Goal: Use online tool/utility: Utilize a website feature to perform a specific function

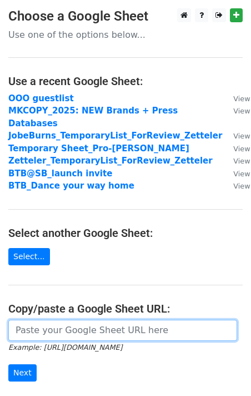
click at [68, 320] on input "url" at bounding box center [122, 330] width 229 height 21
paste input "https://docs.google.com/spreadsheets/d/19o6txDYaxekcloxPVRB1TSDQmarp1aQv-eGbshu…"
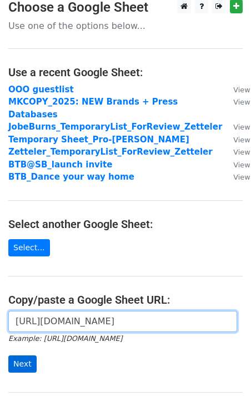
type input "https://docs.google.com/spreadsheets/d/19o6txDYaxekcloxPVRB1TSDQmarp1aQv-eGbshu…"
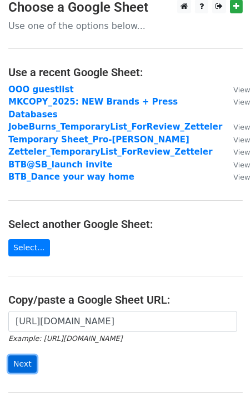
scroll to position [0, 0]
click at [21, 355] on input "Next" at bounding box center [22, 363] width 28 height 17
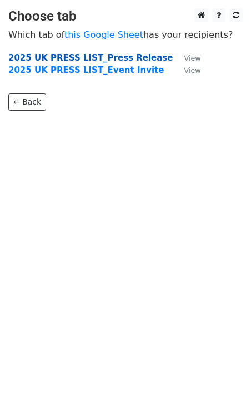
click at [92, 57] on strong "2025 UK PRESS LIST_Press Release" at bounding box center [90, 58] width 165 height 10
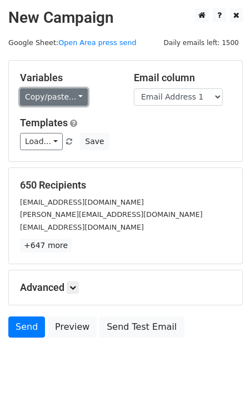
click at [41, 97] on link "Copy/paste..." at bounding box center [54, 96] width 68 height 17
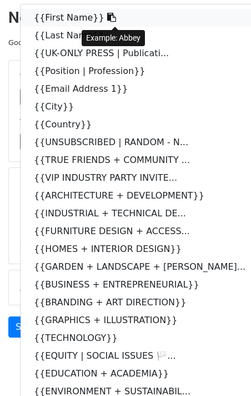
click at [59, 24] on link "{{First Name}}" at bounding box center [146, 18] width 250 height 18
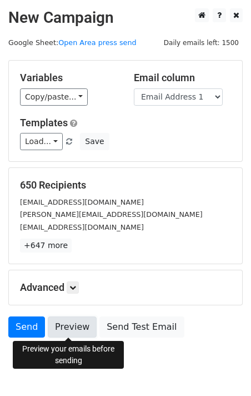
click at [79, 332] on link "Preview" at bounding box center [72, 326] width 49 height 21
click at [71, 325] on link "Preview" at bounding box center [72, 326] width 49 height 21
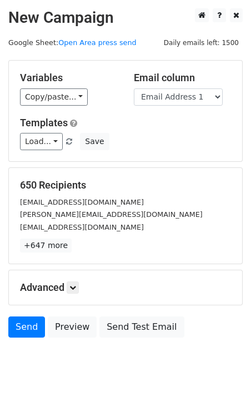
scroll to position [36, 0]
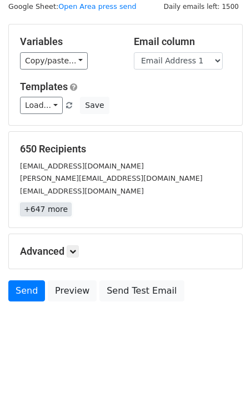
click at [43, 202] on link "+647 more" at bounding box center [46, 209] width 52 height 14
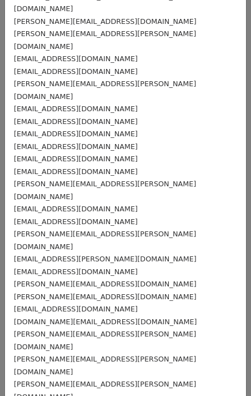
scroll to position [7834, 0]
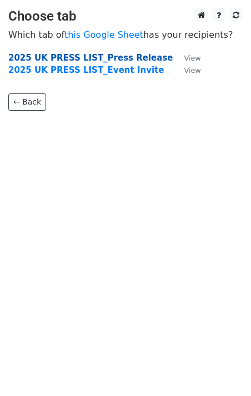
click at [127, 58] on strong "2025 UK PRESS LIST_Press Release" at bounding box center [90, 58] width 165 height 10
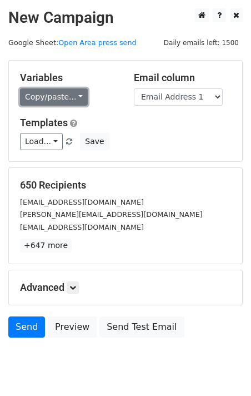
click at [71, 97] on link "Copy/paste..." at bounding box center [54, 96] width 68 height 17
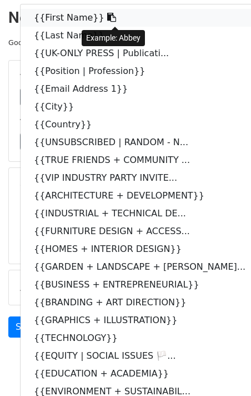
click at [73, 19] on link "{{First Name}}" at bounding box center [146, 18] width 250 height 18
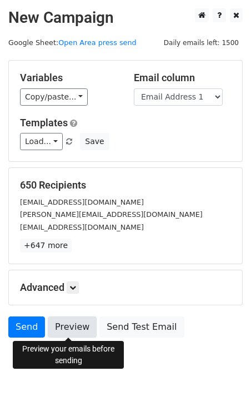
click at [74, 327] on link "Preview" at bounding box center [72, 326] width 49 height 21
